Goal: Understand site structure: Grasp the organization and layout of the website

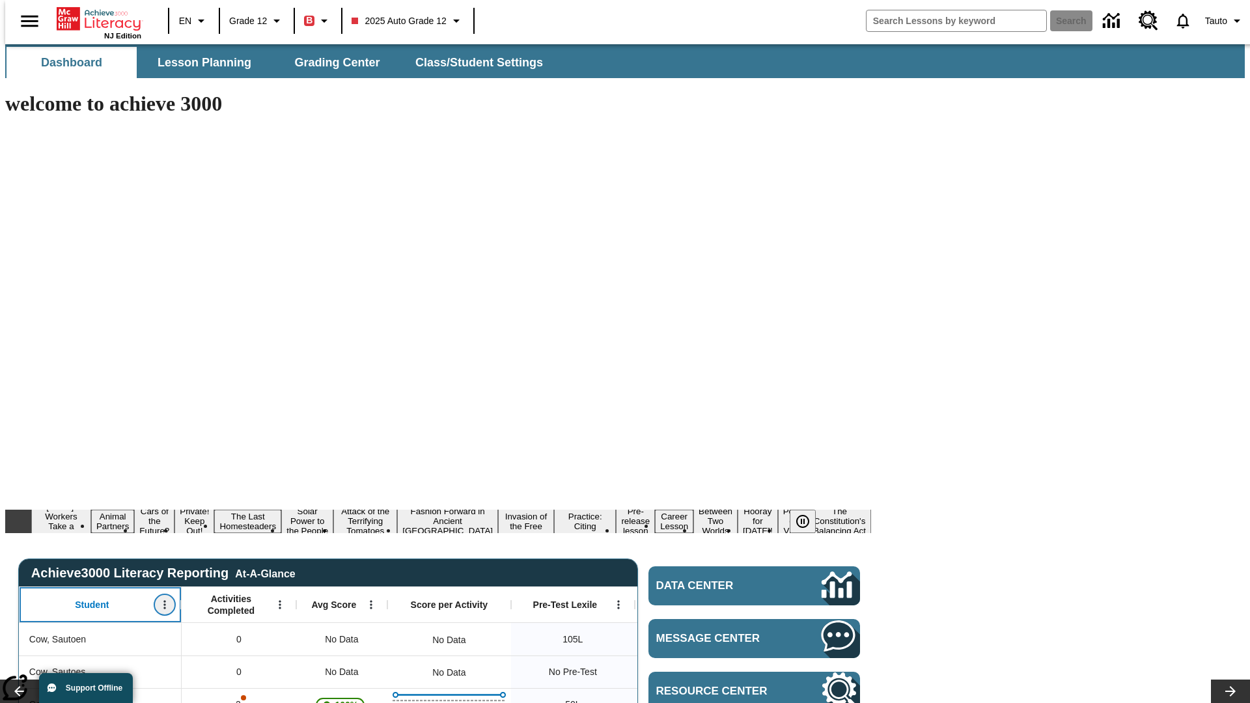
click at [163, 601] on icon "Open Menu" at bounding box center [164, 605] width 2 height 8
click at [25, 389] on icon at bounding box center [24, 389] width 8 height 8
click at [163, 601] on icon "Student, Open Menu," at bounding box center [164, 605] width 2 height 8
click at [25, 389] on icon at bounding box center [24, 389] width 8 height 8
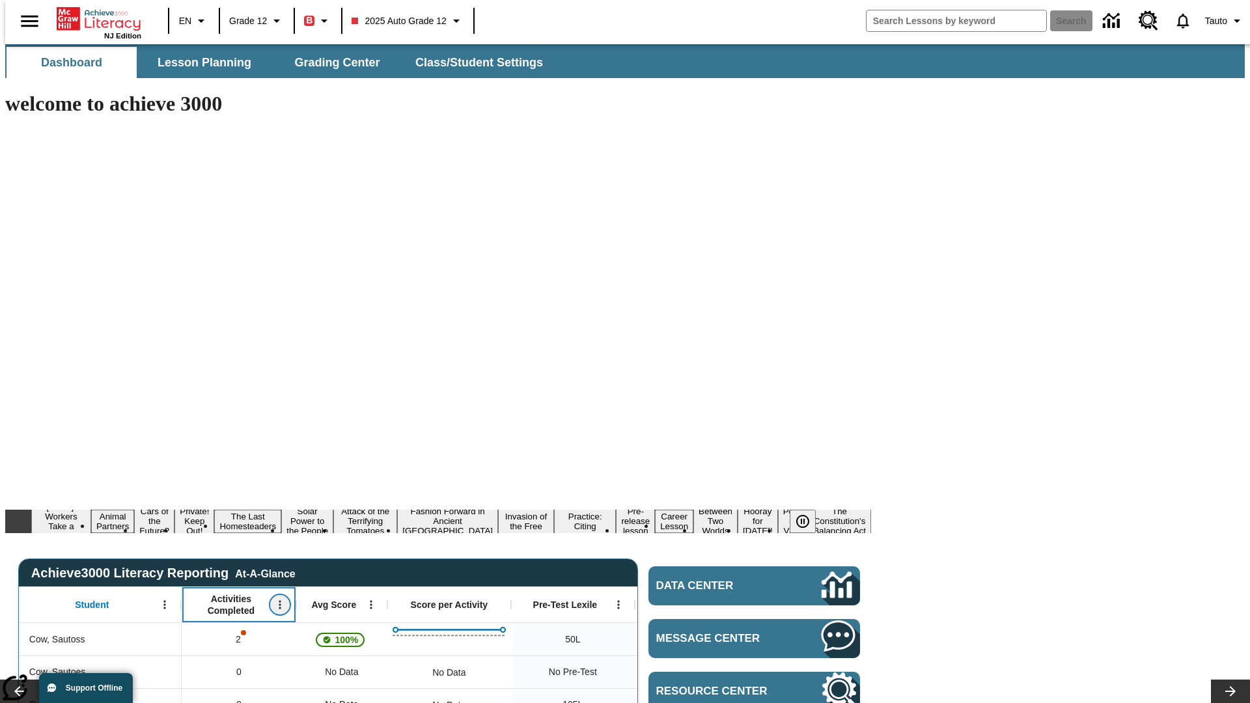
click at [279, 601] on icon "Open Menu" at bounding box center [280, 605] width 2 height 8
click at [140, 389] on icon at bounding box center [139, 389] width 8 height 8
click at [279, 601] on icon "Activities Completed, Open Menu," at bounding box center [280, 605] width 2 height 8
